Goal: Task Accomplishment & Management: Manage account settings

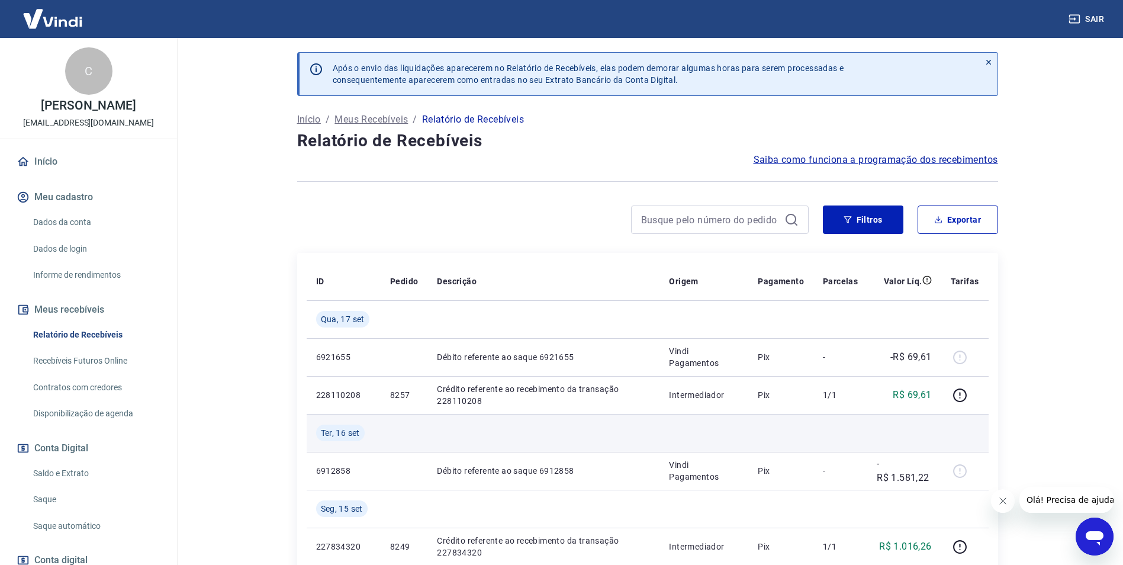
click at [614, 441] on td at bounding box center [543, 433] width 232 height 38
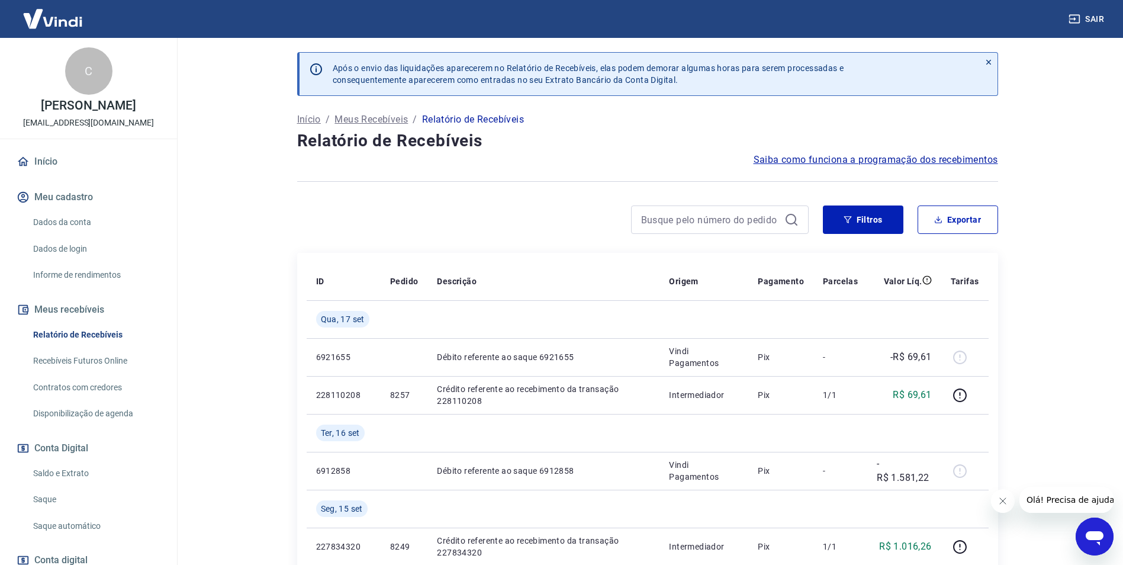
drag, startPoint x: 73, startPoint y: 477, endPoint x: 92, endPoint y: 471, distance: 19.8
click at [73, 477] on link "Saldo e Extrato" at bounding box center [95, 473] width 134 height 24
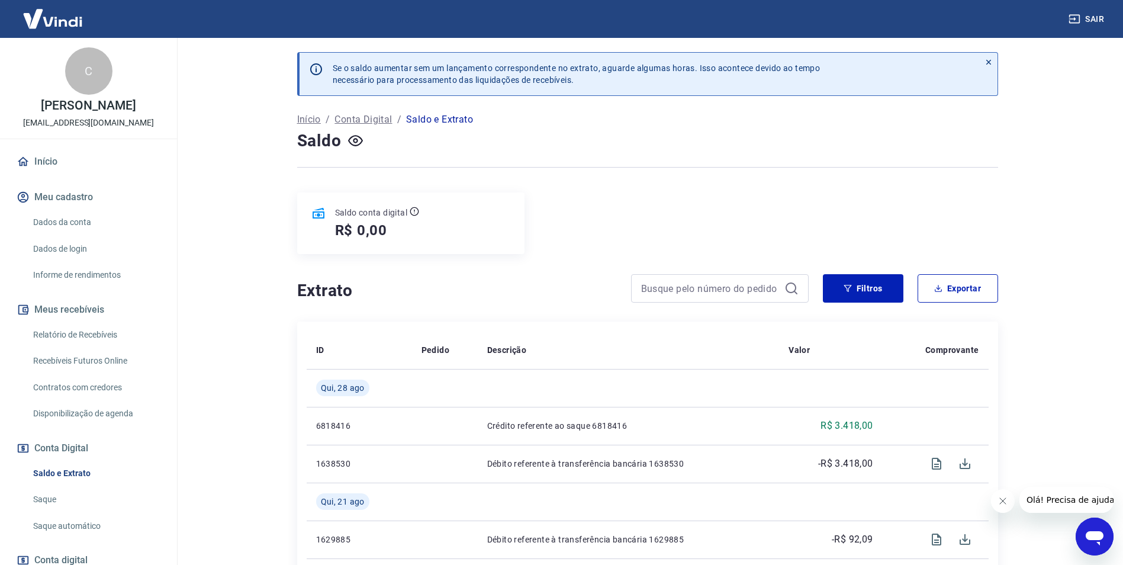
drag, startPoint x: 259, startPoint y: 226, endPoint x: 369, endPoint y: 229, distance: 110.7
click at [259, 226] on main "Se o saldo aumentar sem um lançamento correspondente no extrato, aguarde alguma…" at bounding box center [647, 301] width 951 height 527
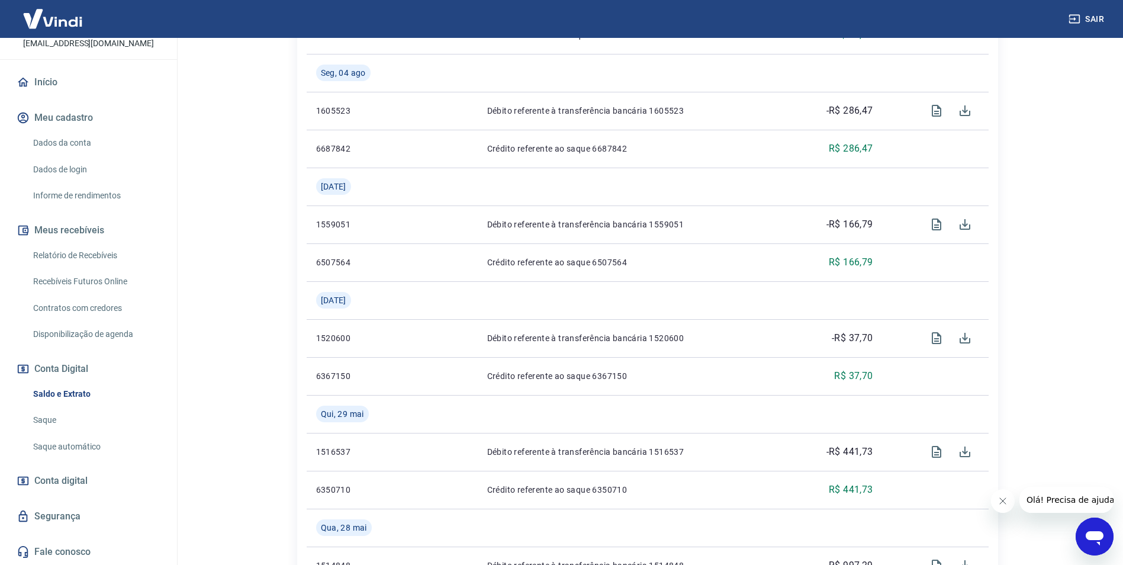
scroll to position [947, 0]
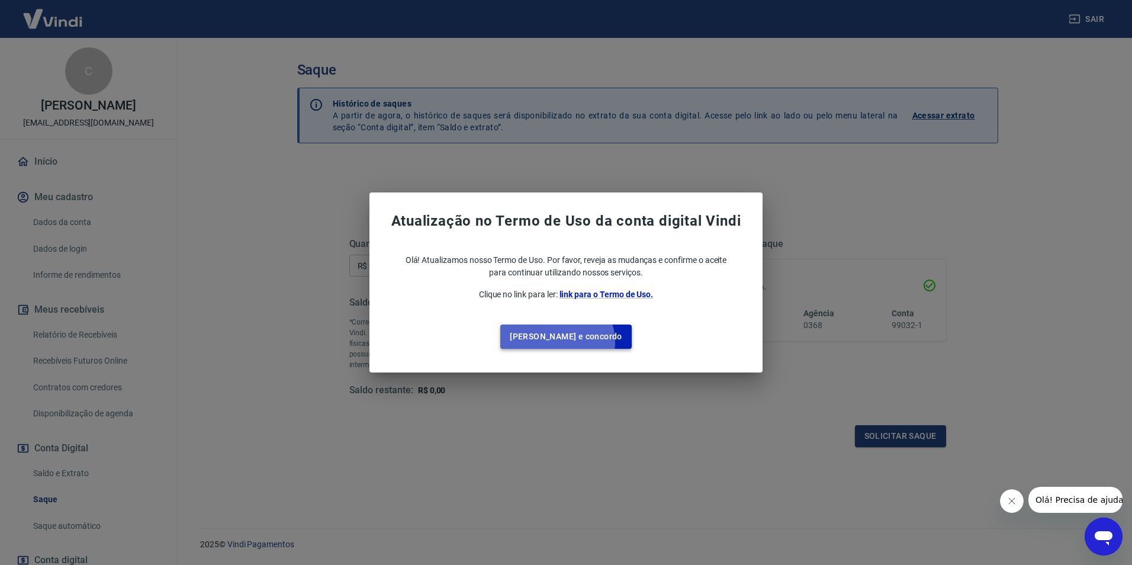
click at [581, 342] on button "Li e concordo" at bounding box center [565, 336] width 131 height 24
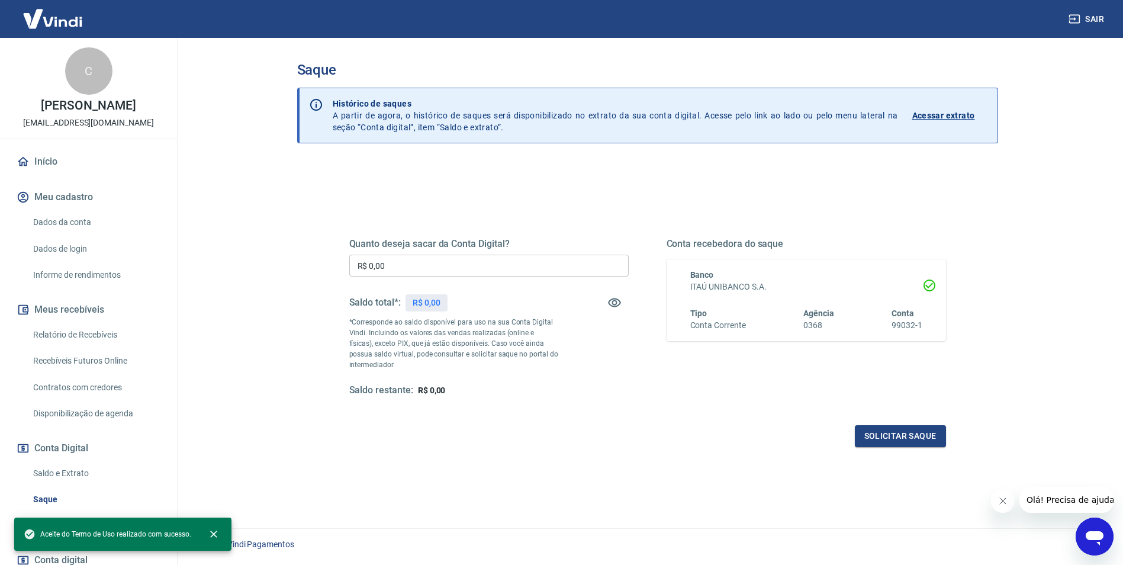
click at [610, 378] on div "Quanto deseja sacar da Conta Digital? R$ 0,00 ​ Saldo total*: R$ 0,00 *Correspo…" at bounding box center [488, 317] width 279 height 159
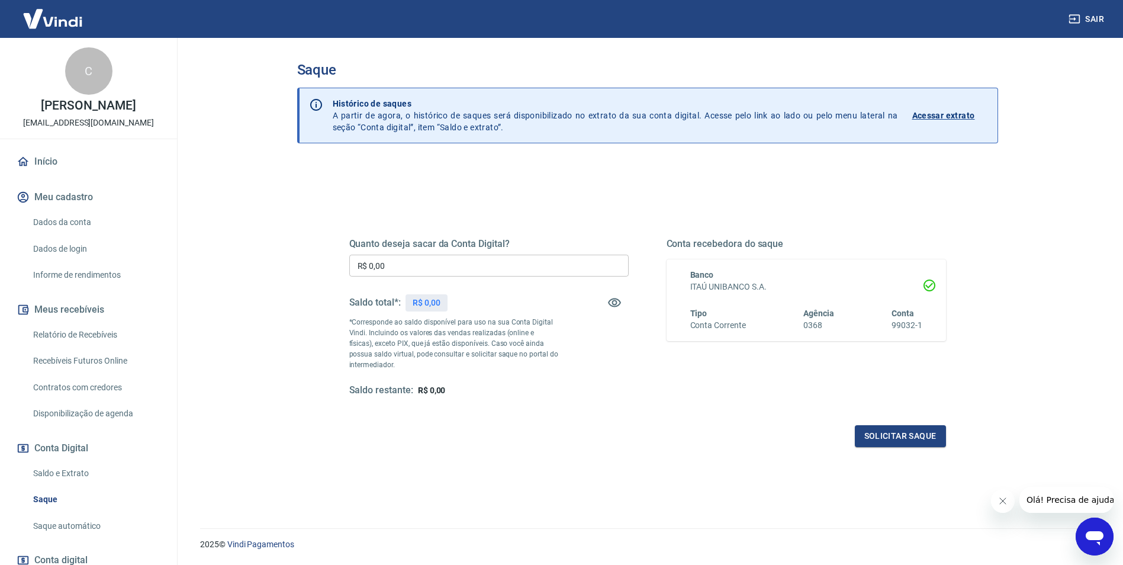
click at [580, 423] on div "Quanto deseja sacar da Conta Digital? R$ 0,00 ​ Saldo total*: R$ 0,00 *Correspo…" at bounding box center [647, 328] width 597 height 237
click at [533, 399] on div "Quanto deseja sacar da Conta Digital? R$ 0,00 ​ Saldo total*: R$ 0,00 *Correspo…" at bounding box center [647, 328] width 597 height 237
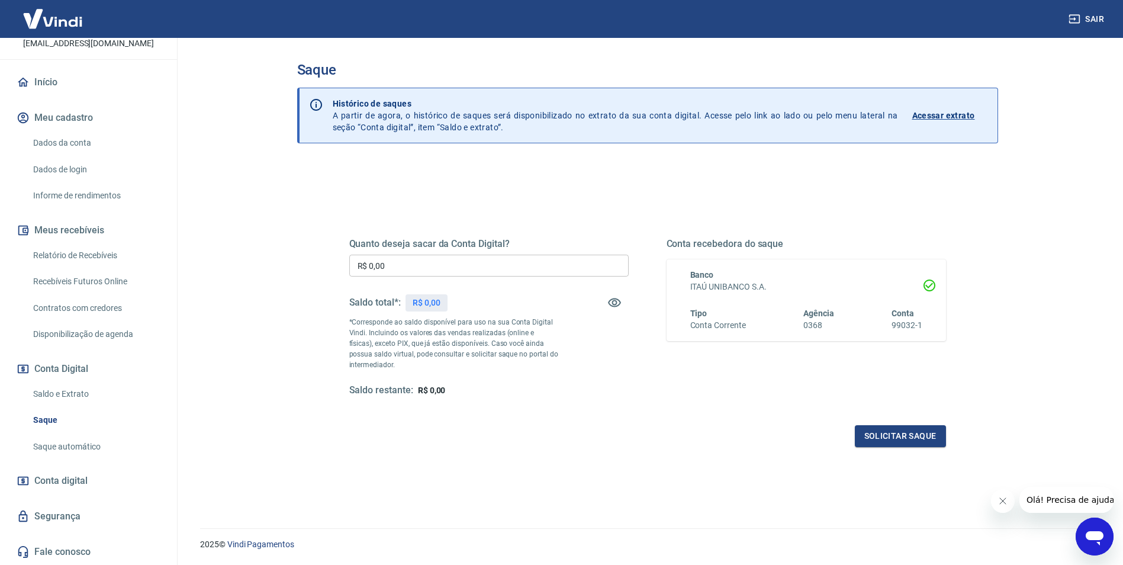
click at [86, 479] on span "Conta digital" at bounding box center [60, 480] width 53 height 17
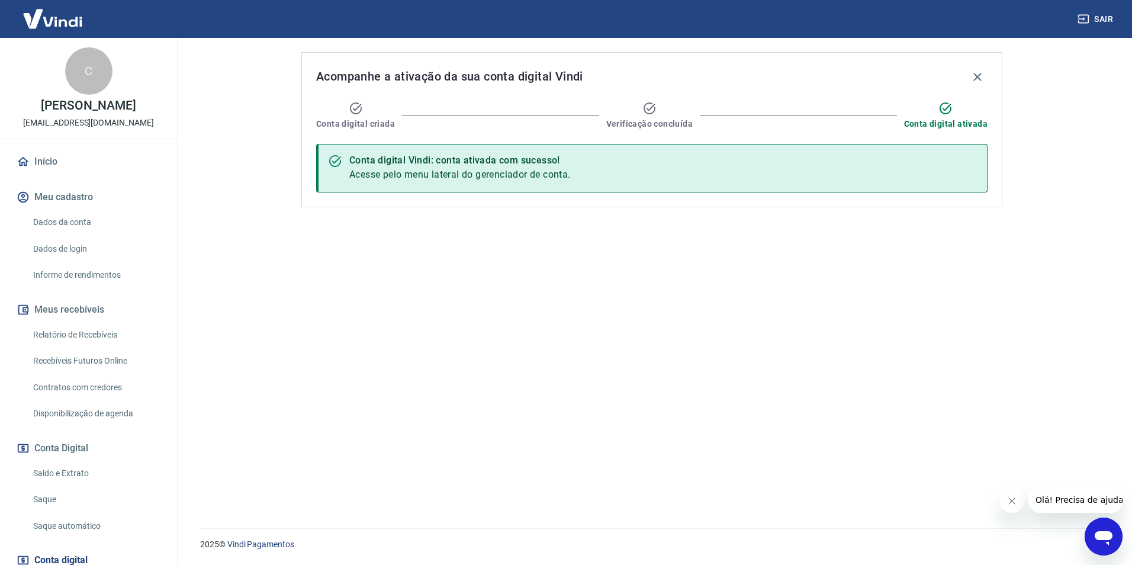
click at [110, 340] on link "Relatório de Recebíveis" at bounding box center [95, 335] width 134 height 24
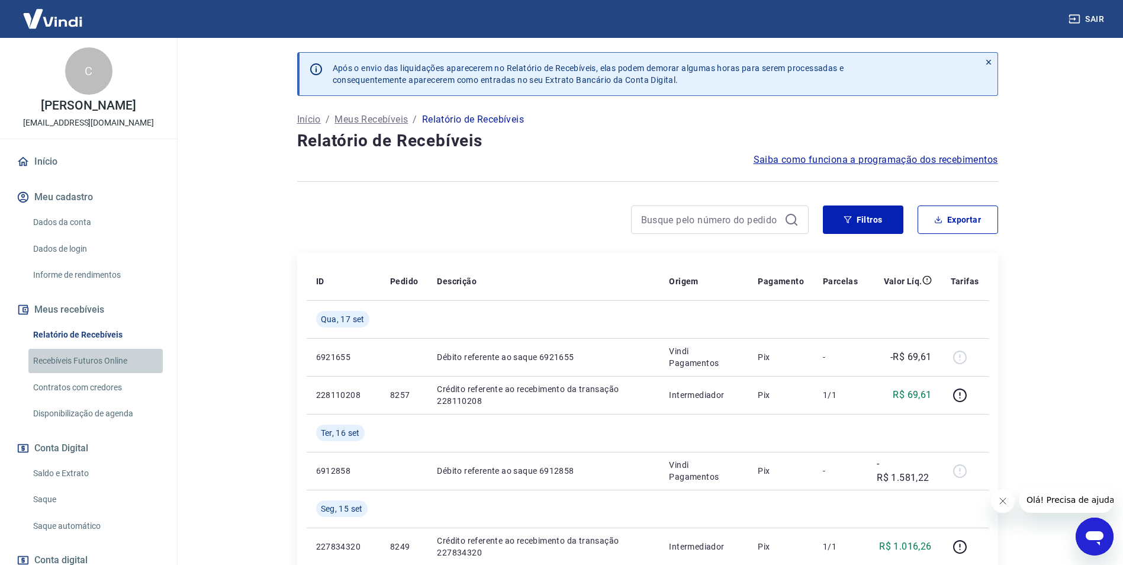
click at [117, 356] on link "Recebíveis Futuros Online" at bounding box center [95, 361] width 134 height 24
click at [92, 445] on button "Conta Digital" at bounding box center [88, 448] width 149 height 26
click at [59, 442] on button "Conta Digital" at bounding box center [88, 448] width 149 height 26
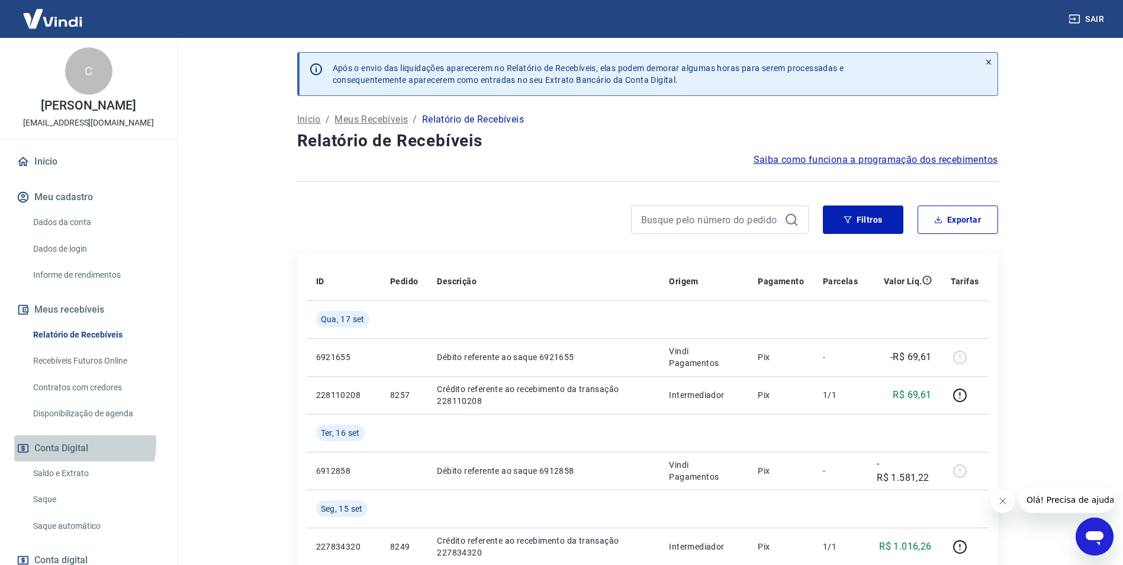
click at [59, 442] on button "Conta Digital" at bounding box center [88, 448] width 149 height 26
click at [80, 530] on link "Saque automático" at bounding box center [95, 526] width 134 height 24
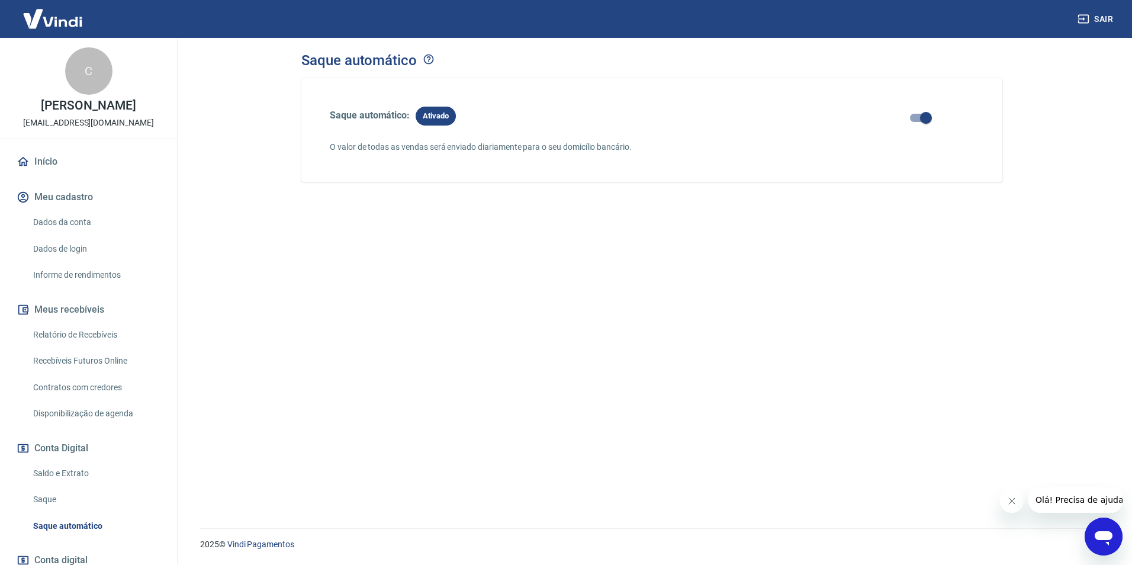
click at [510, 366] on div "Saque automático: Ativado O valor de todas as vendas será enviado diariamente p…" at bounding box center [651, 288] width 701 height 421
click at [490, 297] on div "Saque automático: Ativado O valor de todas as vendas será enviado diariamente p…" at bounding box center [651, 288] width 701 height 421
click at [67, 496] on link "Saque" at bounding box center [95, 499] width 134 height 24
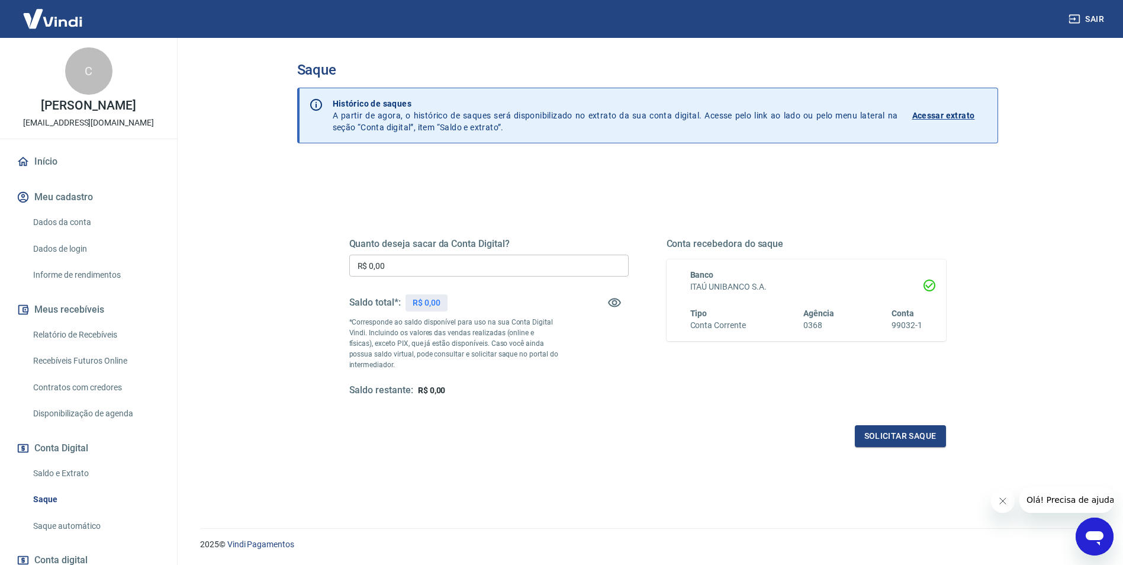
click at [105, 472] on link "Saldo e Extrato" at bounding box center [95, 473] width 134 height 24
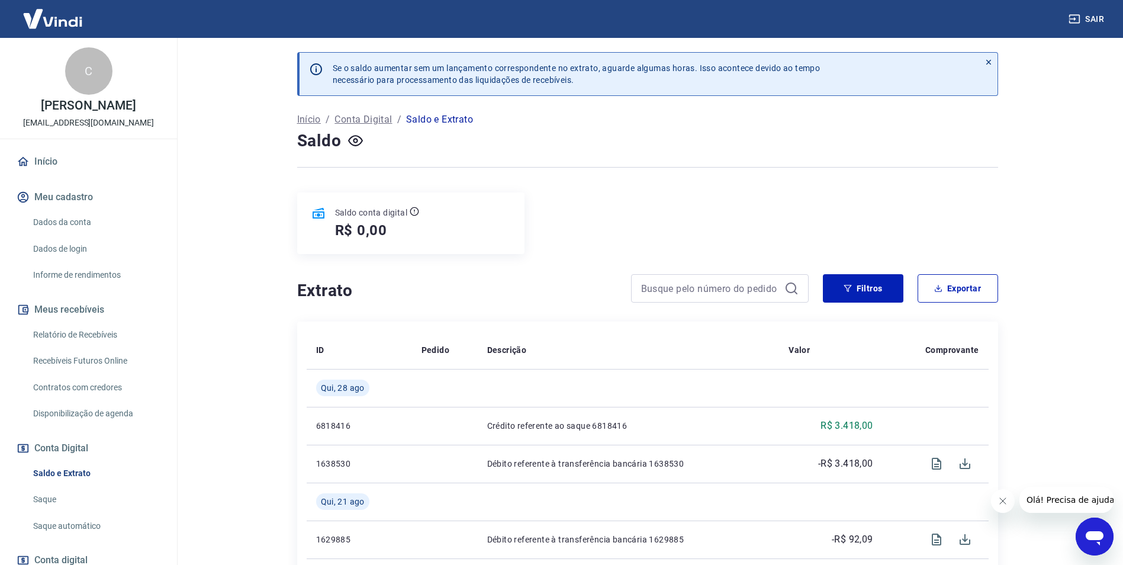
click at [369, 230] on h5 "R$ 0,00" at bounding box center [361, 230] width 53 height 19
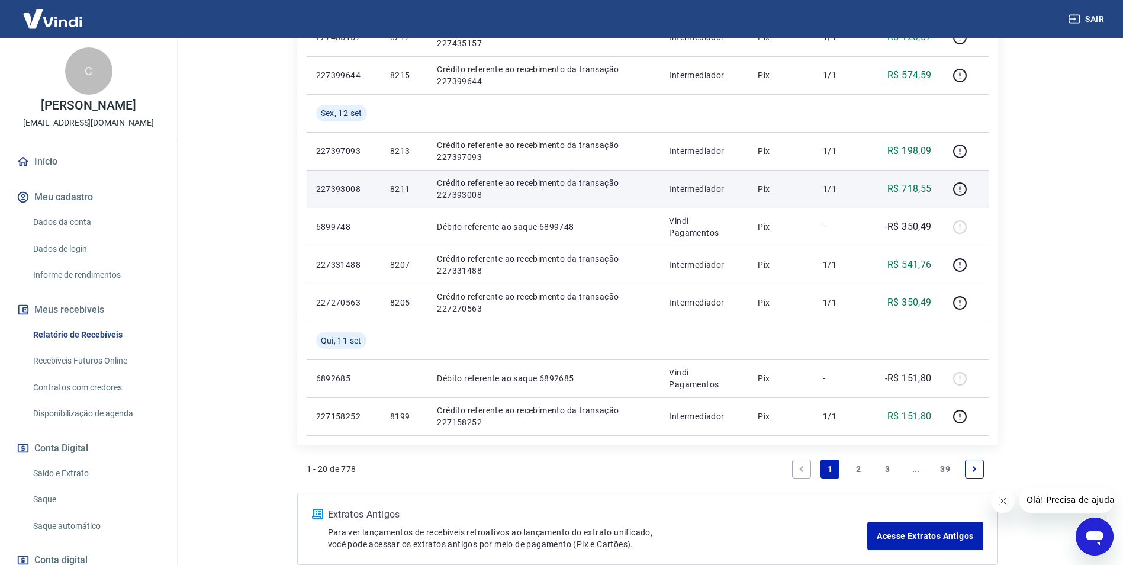
scroll to position [953, 0]
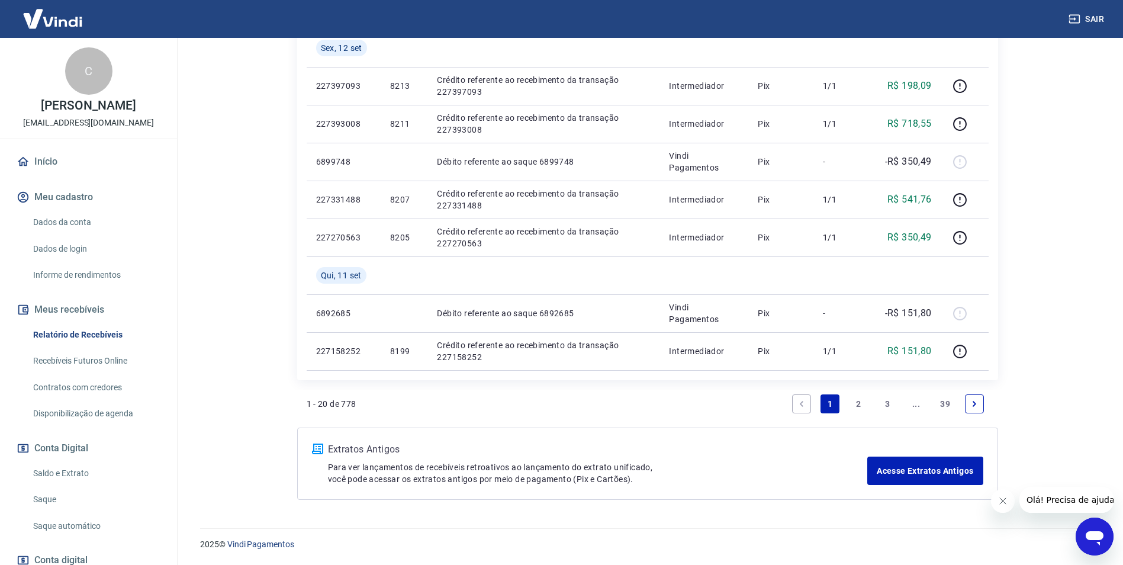
click at [1001, 503] on icon "Fechar mensagem da empresa" at bounding box center [1001, 500] width 9 height 9
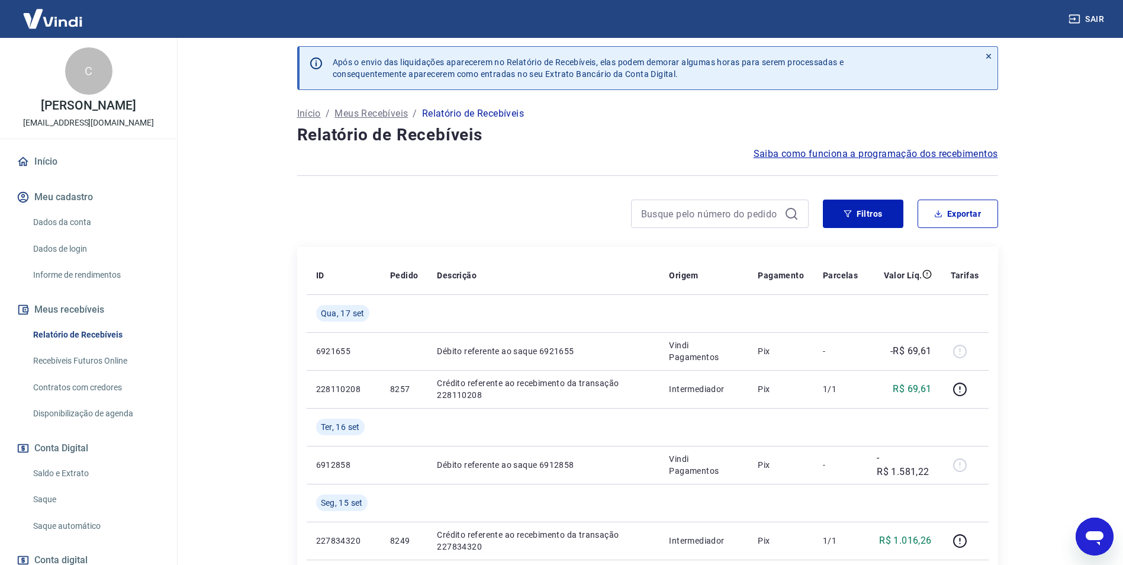
scroll to position [0, 0]
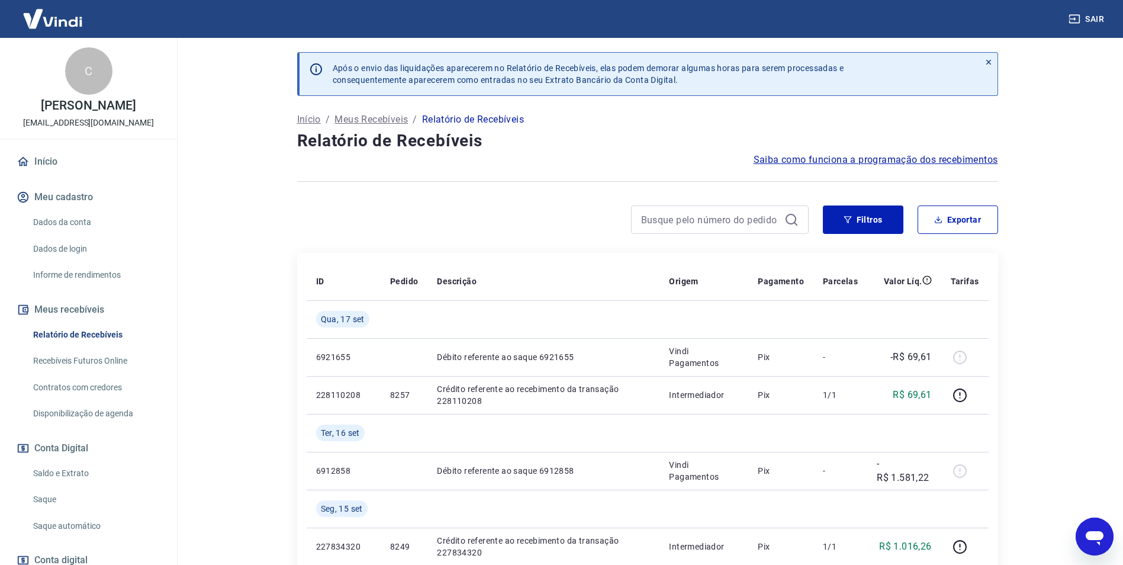
click at [1078, 307] on main "Após o envio das liquidações aparecerem no Relatório de Recebíveis, elas podem …" at bounding box center [647, 301] width 951 height 527
drag, startPoint x: 826, startPoint y: 168, endPoint x: 826, endPoint y: 162, distance: 5.9
click at [826, 167] on div at bounding box center [647, 181] width 701 height 29
click at [826, 162] on span "Saiba como funciona a programação dos recebimentos" at bounding box center [875, 160] width 244 height 14
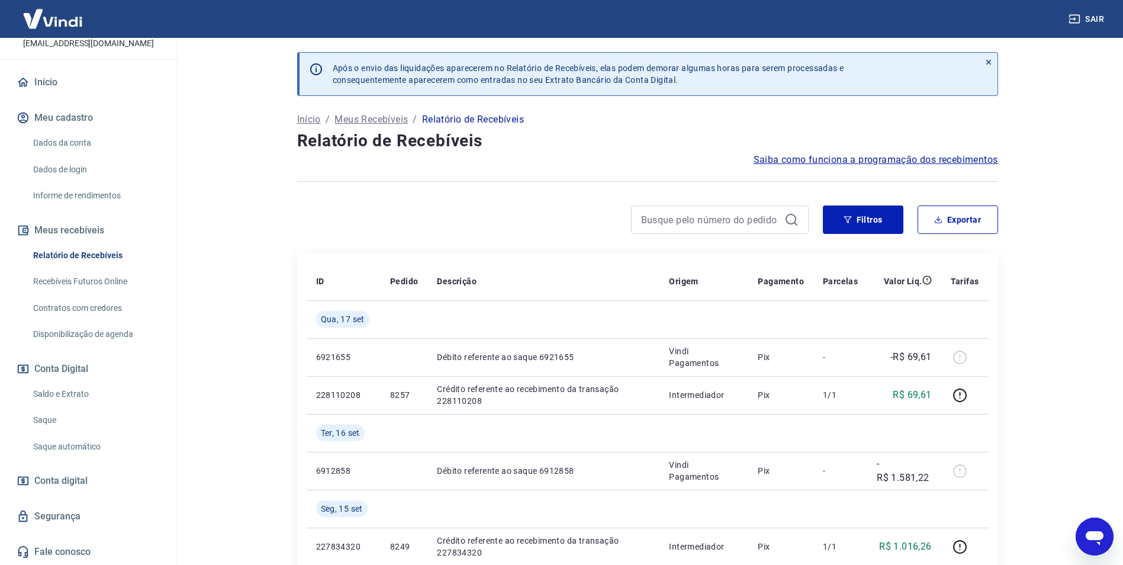
scroll to position [178, 0]
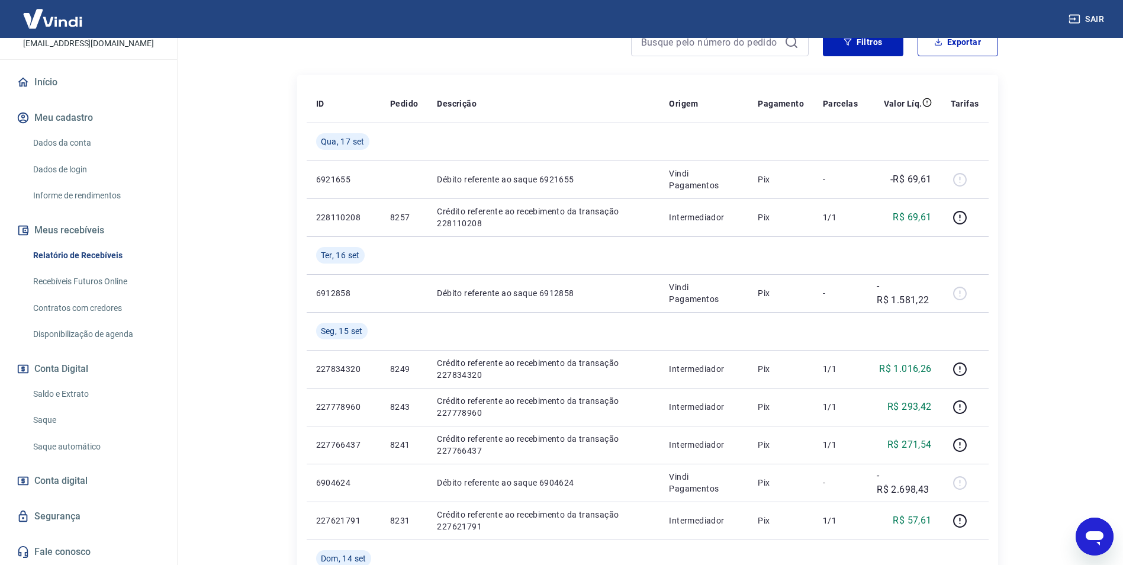
click at [84, 456] on link "Saque automático" at bounding box center [95, 446] width 134 height 24
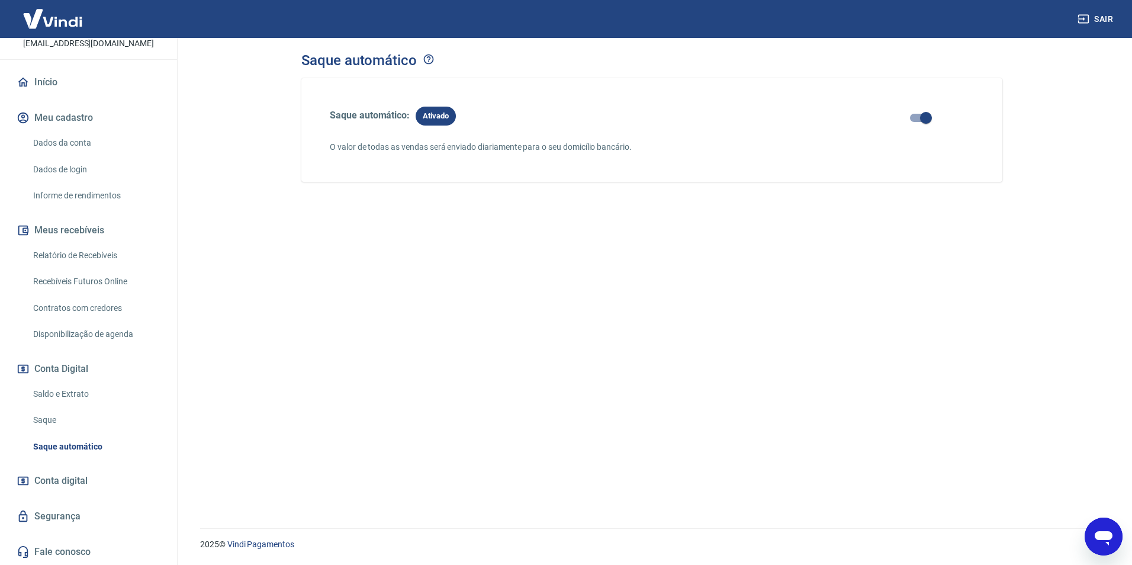
click at [579, 295] on div "Saque automático: Ativado O valor de todas as vendas será enviado diariamente p…" at bounding box center [651, 288] width 701 height 421
click at [437, 101] on div "Saque automático: Ativado O valor de todas as vendas será enviado diariamente p…" at bounding box center [651, 130] width 701 height 104
click at [439, 116] on span "Ativado" at bounding box center [435, 116] width 40 height 12
click at [426, 208] on div "Saque automático: Ativado O valor de todas as vendas será enviado diariamente p…" at bounding box center [651, 288] width 701 height 421
click at [54, 417] on link "Saque" at bounding box center [95, 420] width 134 height 24
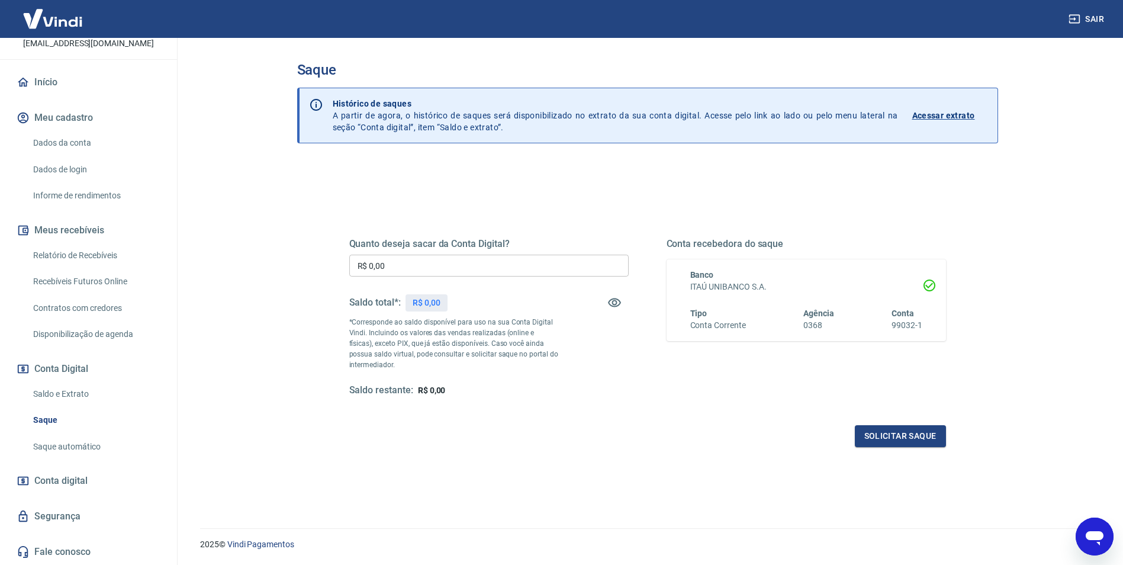
click at [611, 350] on div "Quanto deseja sacar da Conta Digital? R$ 0,00 ​ Saldo total*: R$ 0,00 *Correspo…" at bounding box center [488, 317] width 279 height 159
drag, startPoint x: 407, startPoint y: 304, endPoint x: 716, endPoint y: 336, distance: 310.6
click at [407, 304] on div "R$ 0,00" at bounding box center [426, 302] width 42 height 17
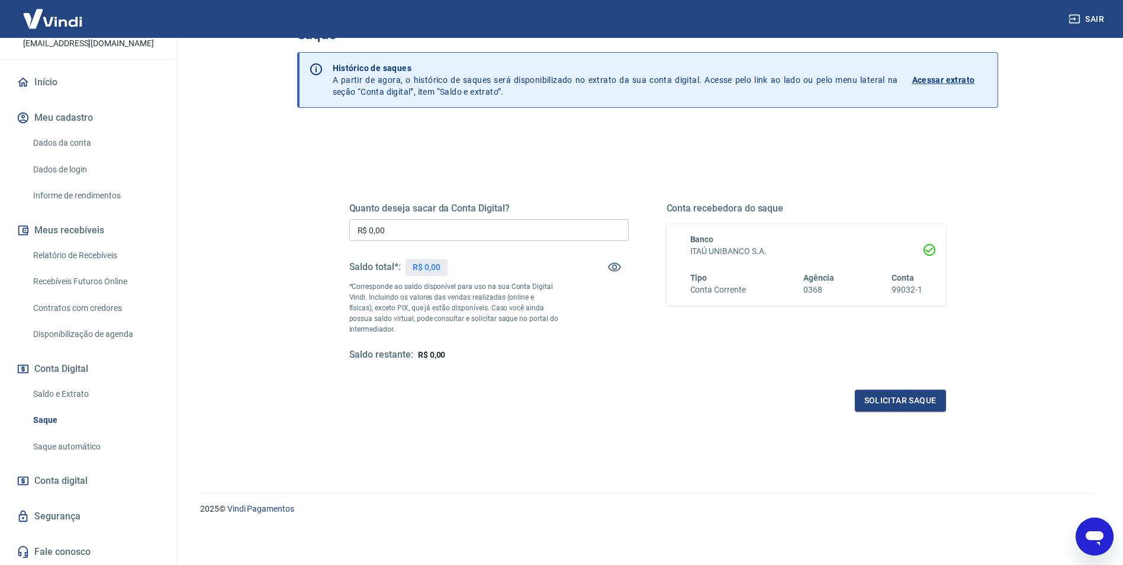
click at [616, 398] on div "Solicitar saque" at bounding box center [647, 400] width 597 height 22
drag, startPoint x: 627, startPoint y: 415, endPoint x: 352, endPoint y: 282, distance: 306.0
click at [625, 415] on div "Quanto deseja sacar da Conta Digital? R$ 0,00 ​ Saldo total*: R$ 0,00 *Correspo…" at bounding box center [647, 287] width 625 height 275
click at [78, 191] on link "Informe de rendimentos" at bounding box center [95, 195] width 134 height 24
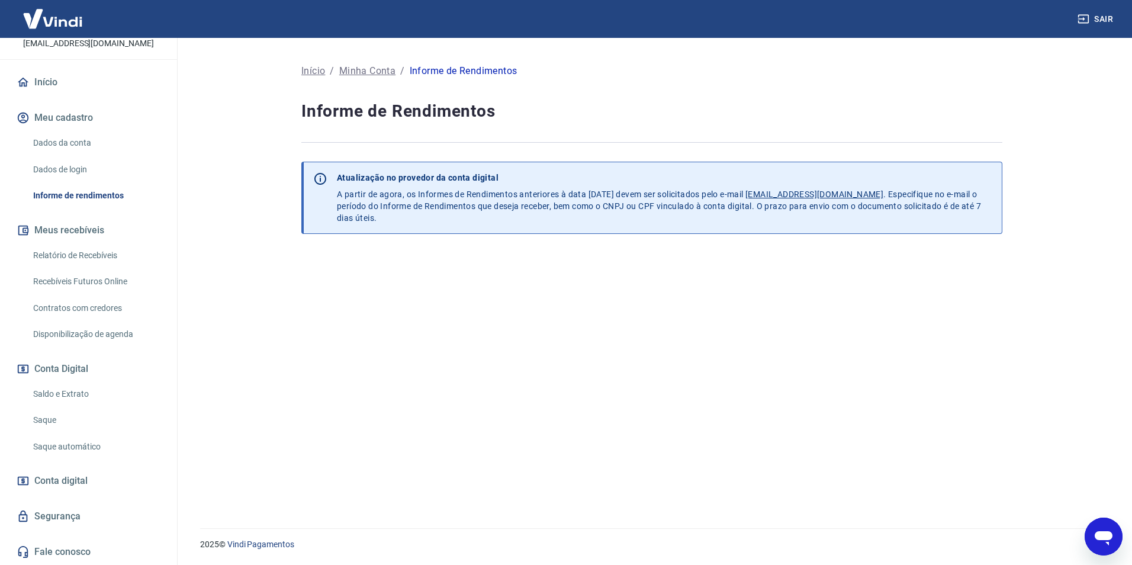
click at [91, 172] on link "Dados de login" at bounding box center [95, 169] width 134 height 24
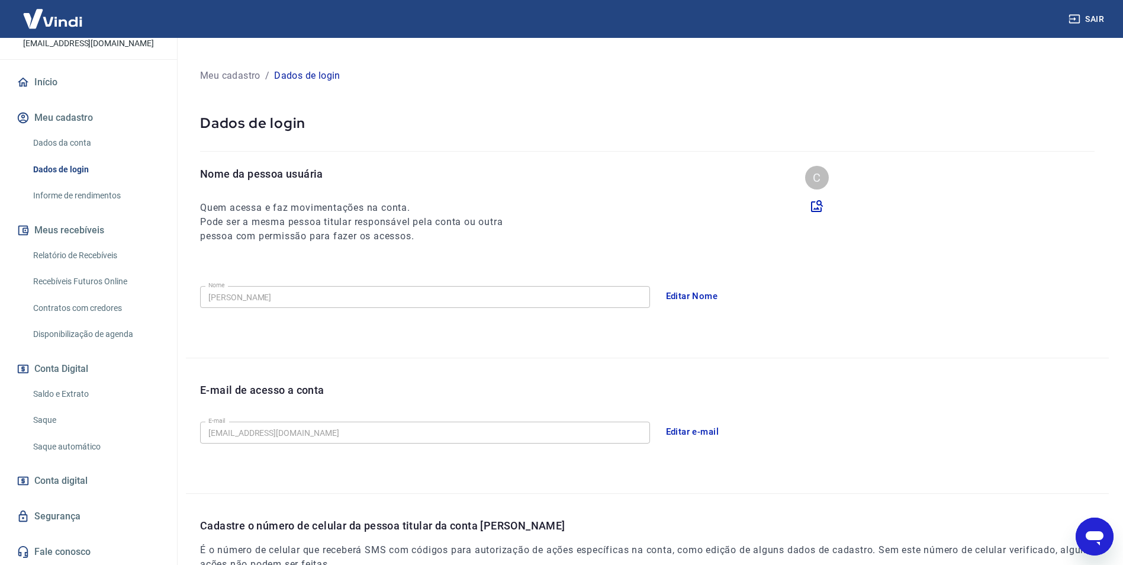
click at [94, 128] on button "Meu cadastro" at bounding box center [88, 118] width 149 height 26
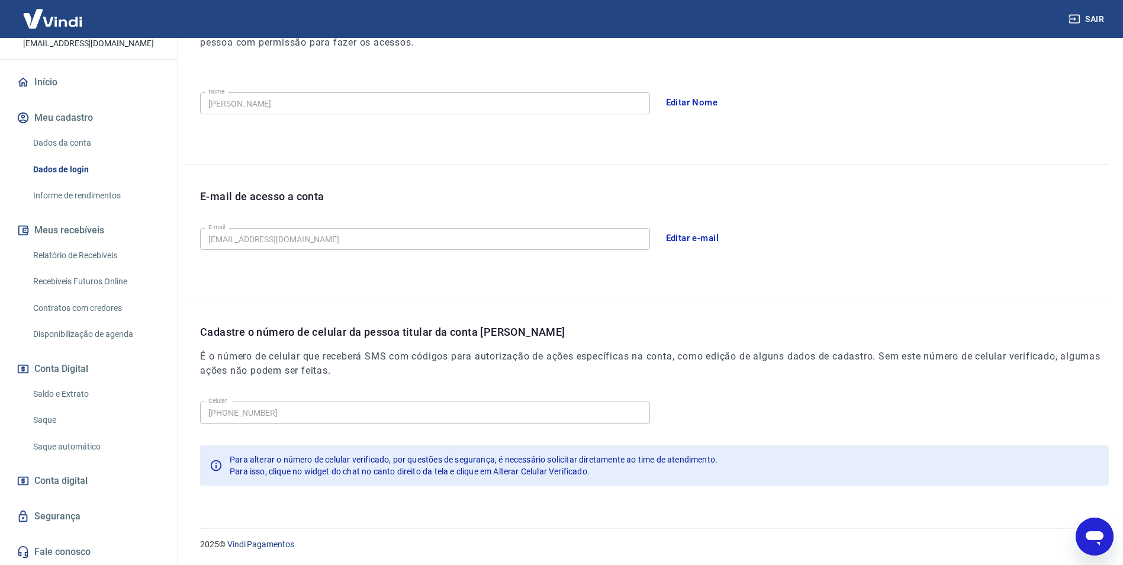
click at [868, 386] on div "Cadastre o número de celular da pessoa titular da conta Vindi É o número de cel…" at bounding box center [654, 360] width 909 height 73
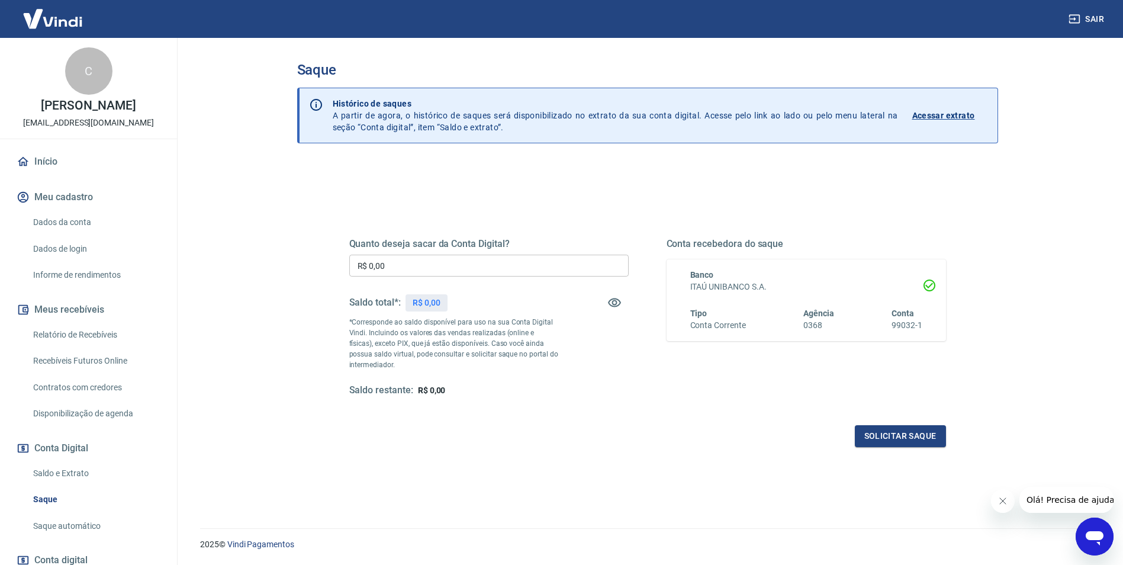
click at [553, 183] on div "Quanto deseja sacar da Conta Digital? R$ 0,00 ​ Saldo total*: R$ 0,00 *Correspo…" at bounding box center [647, 381] width 701 height 438
click at [87, 217] on link "Dados da conta" at bounding box center [95, 222] width 134 height 24
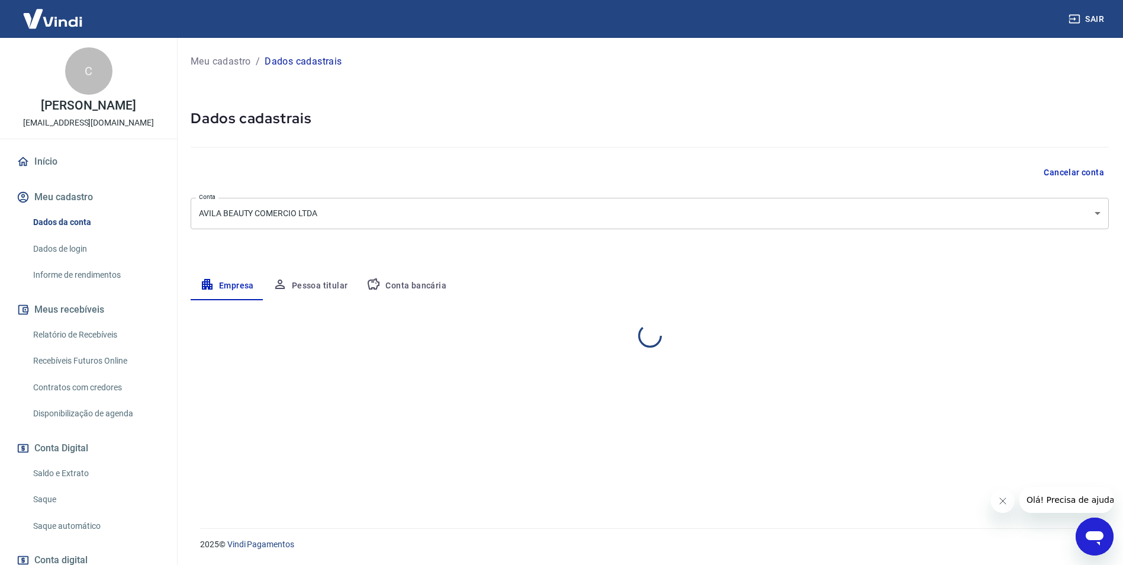
select select "SP"
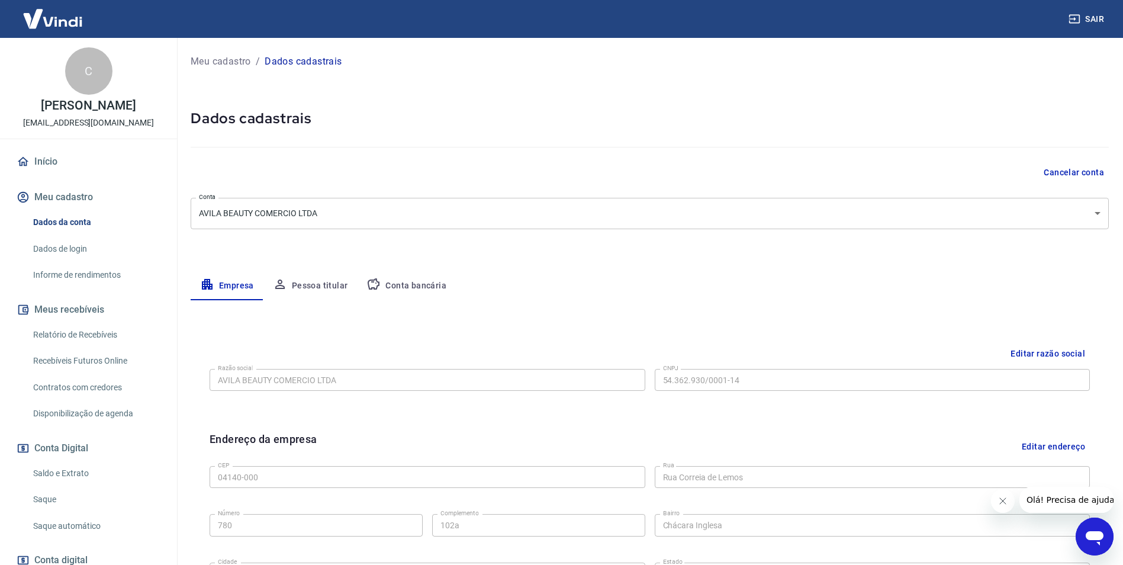
click at [87, 330] on link "Relatório de Recebíveis" at bounding box center [95, 335] width 134 height 24
